Goal: Task Accomplishment & Management: Complete application form

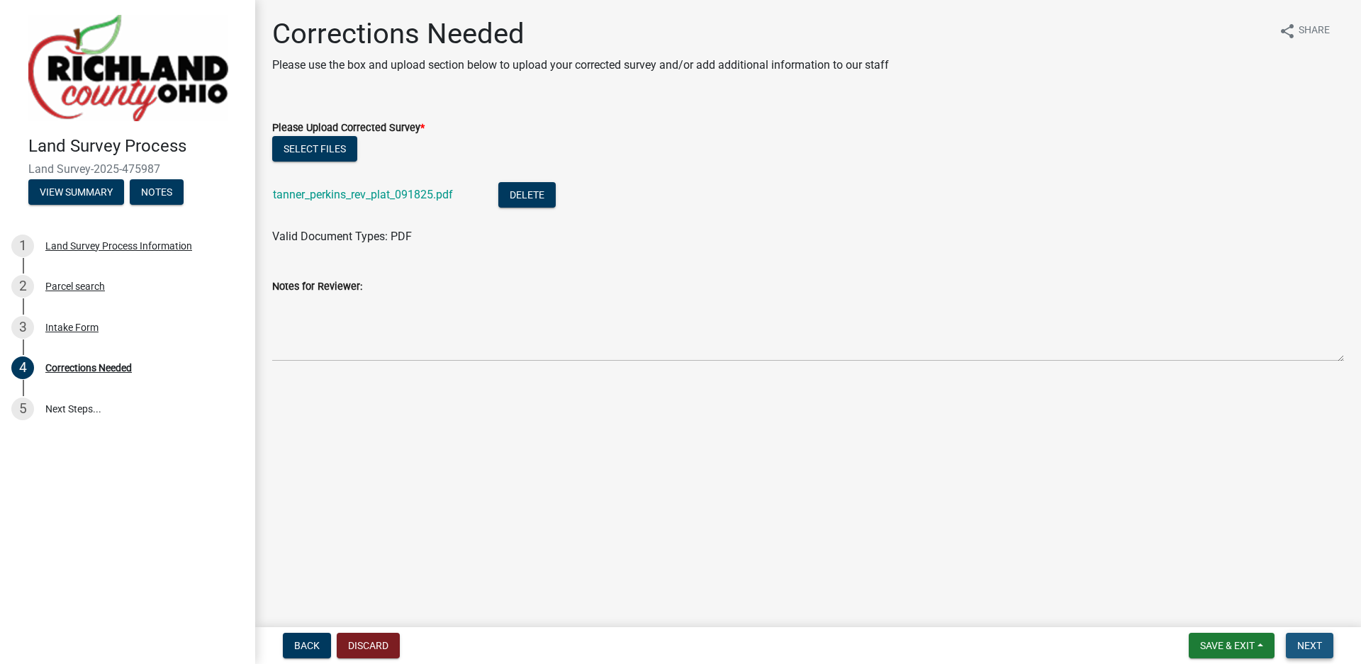
click at [1300, 640] on span "Next" at bounding box center [1310, 645] width 25 height 11
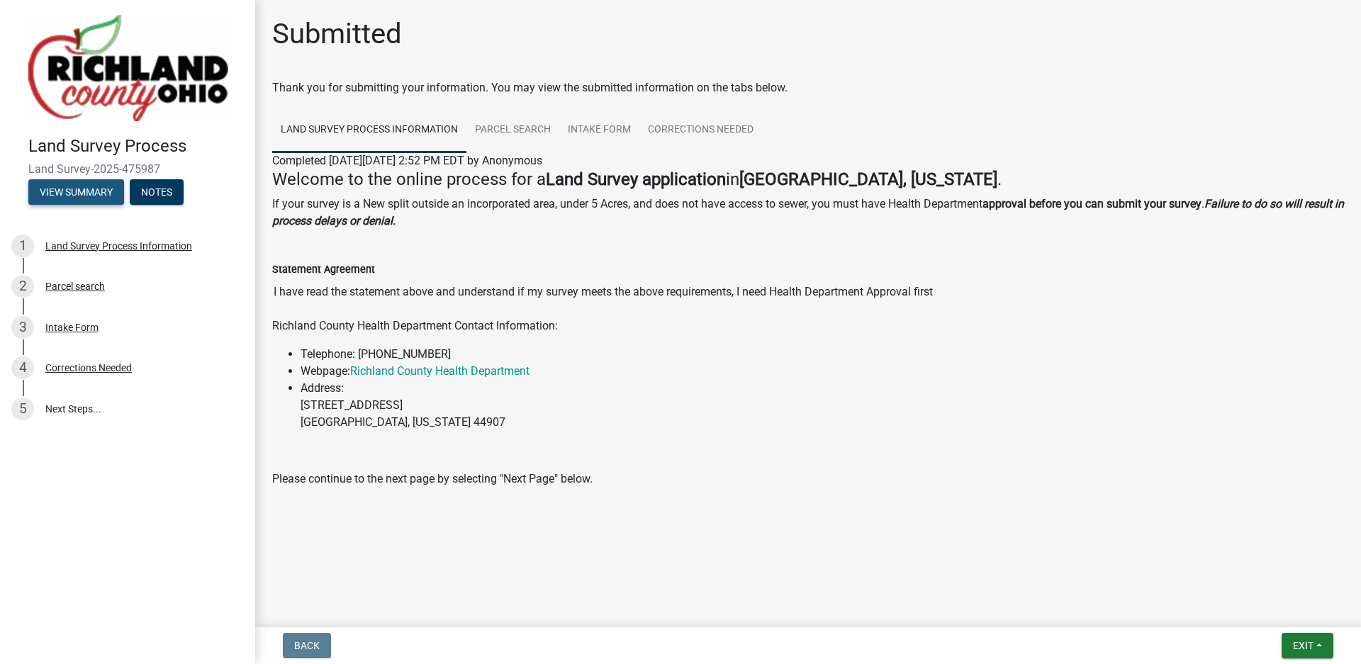
click at [69, 187] on button "View Summary" at bounding box center [76, 192] width 96 height 26
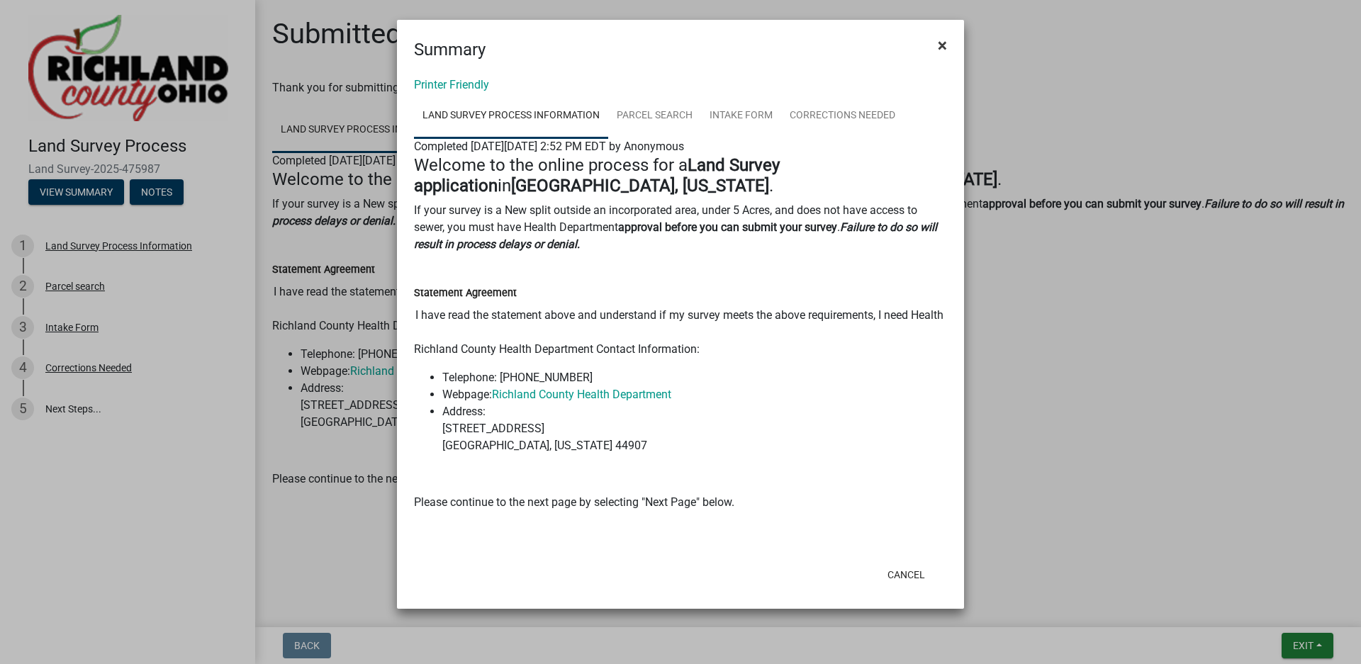
click at [942, 43] on span "×" at bounding box center [942, 45] width 9 height 20
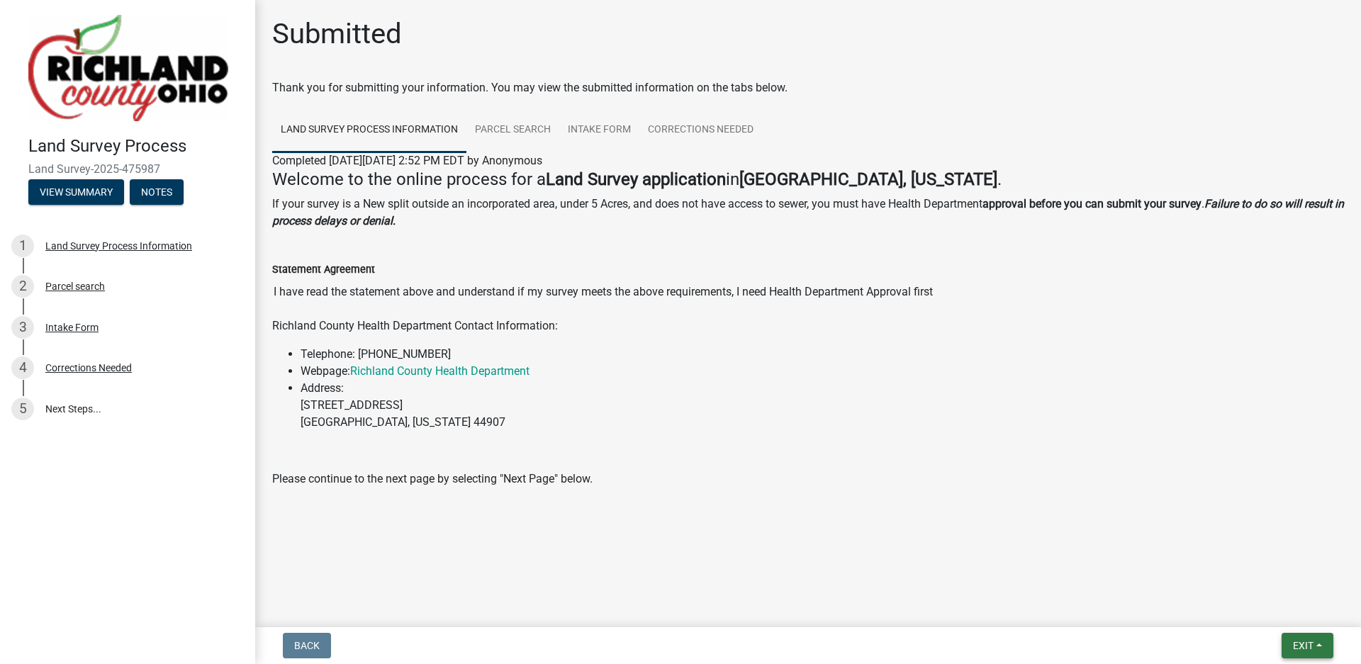
click at [1295, 647] on span "Exit" at bounding box center [1303, 645] width 21 height 11
click at [1279, 605] on button "Save & Exit" at bounding box center [1276, 609] width 113 height 34
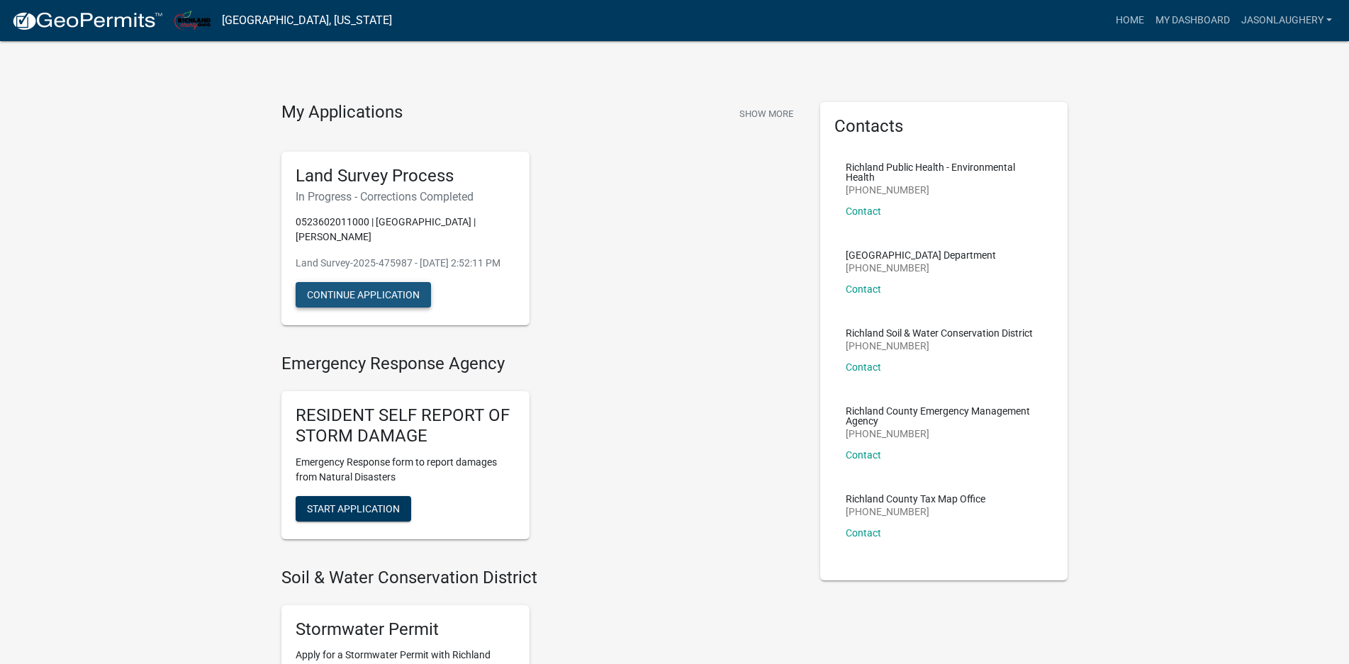
click at [389, 296] on button "Continue Application" at bounding box center [363, 295] width 135 height 26
